Goal: Information Seeking & Learning: Learn about a topic

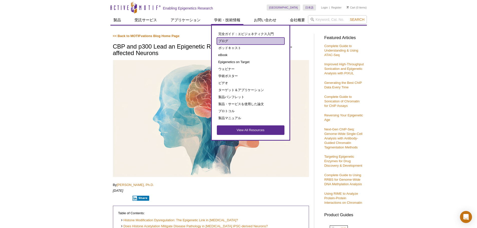
click at [225, 38] on link "ブログ" at bounding box center [251, 41] width 68 height 7
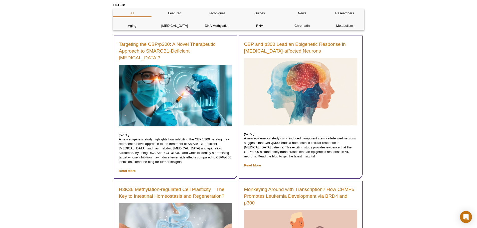
scroll to position [43, 0]
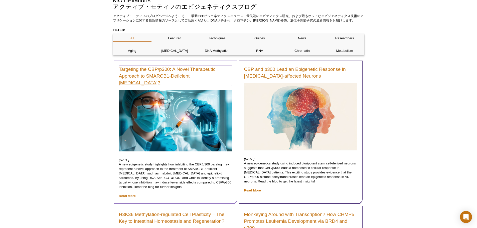
click at [133, 69] on link "Targeting the CBP/p300: A Novel Therapeutic Approach to SMARCB1-Deficient [MEDI…" at bounding box center [175, 76] width 113 height 20
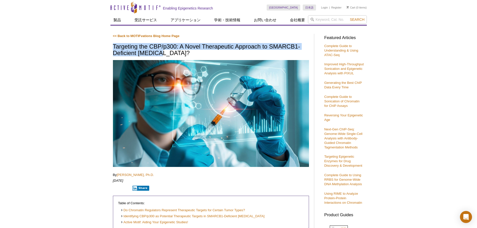
drag, startPoint x: 171, startPoint y: 53, endPoint x: 111, endPoint y: 45, distance: 60.8
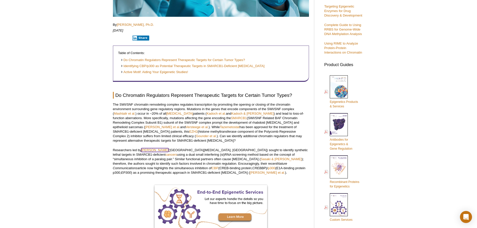
scroll to position [175, 0]
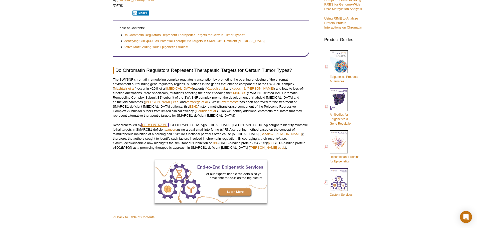
click at [151, 124] on link "Hideaki Ogiwara" at bounding box center [154, 125] width 27 height 4
click at [261, 133] on link "Sasaki & [PERSON_NAME]" at bounding box center [281, 134] width 41 height 4
click at [250, 148] on link "[PERSON_NAME] et al." at bounding box center [267, 148] width 35 height 4
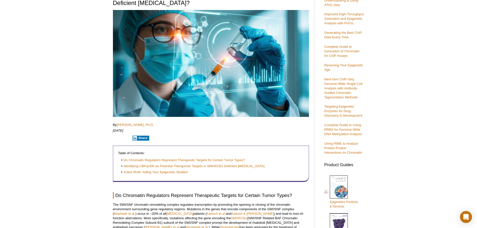
scroll to position [0, 0]
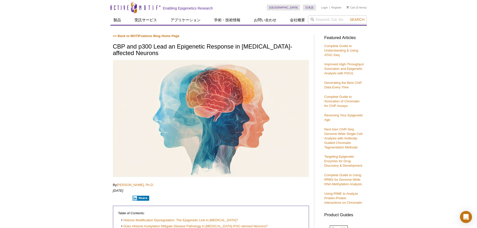
scroll to position [125, 0]
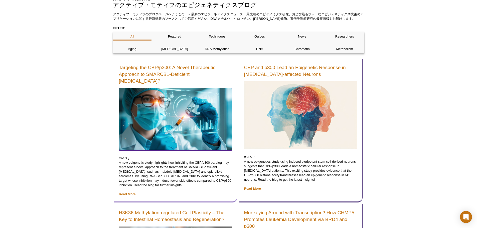
click at [195, 94] on img at bounding box center [175, 119] width 113 height 62
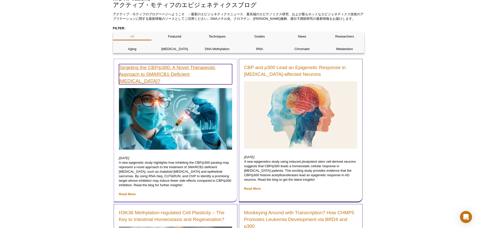
click at [186, 71] on link "Targeting the CBP/p300: A Novel Therapeutic Approach to SMARCB1-Deficient Tumor…" at bounding box center [175, 74] width 113 height 20
click at [186, 68] on link "Targeting the CBP/p300: A Novel Therapeutic Approach to SMARCB1-Deficient Tumor…" at bounding box center [175, 74] width 113 height 20
